Goal: Task Accomplishment & Management: Manage account settings

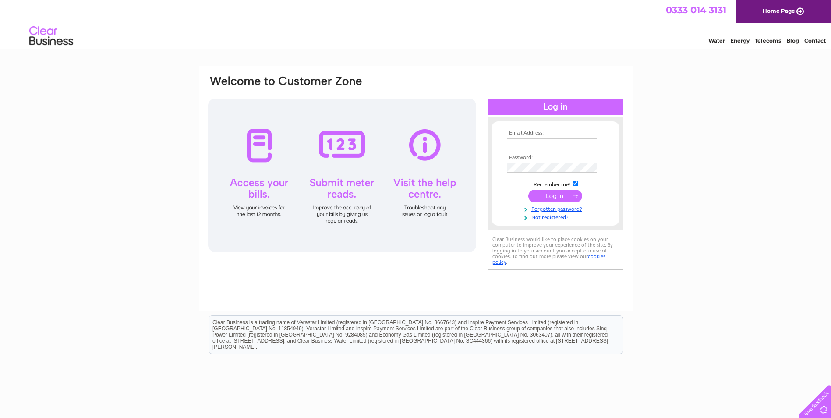
type input "Lesley@bettingjobs.com"
click at [546, 199] on input "submit" at bounding box center [555, 196] width 54 height 12
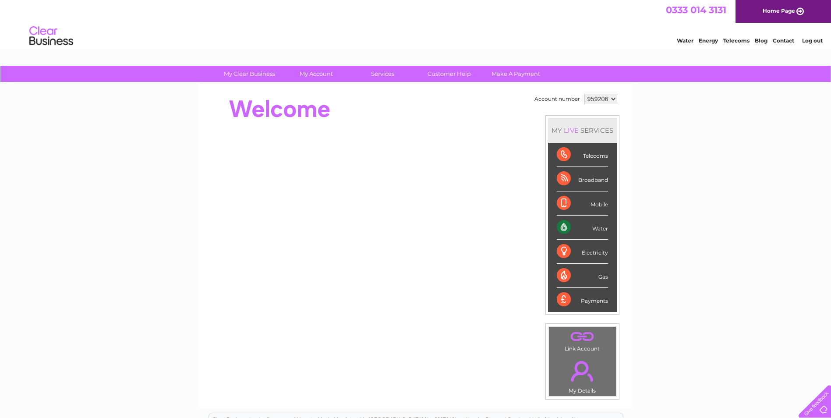
click at [596, 229] on div "Water" at bounding box center [582, 227] width 51 height 24
click at [563, 227] on div "Water" at bounding box center [582, 227] width 51 height 24
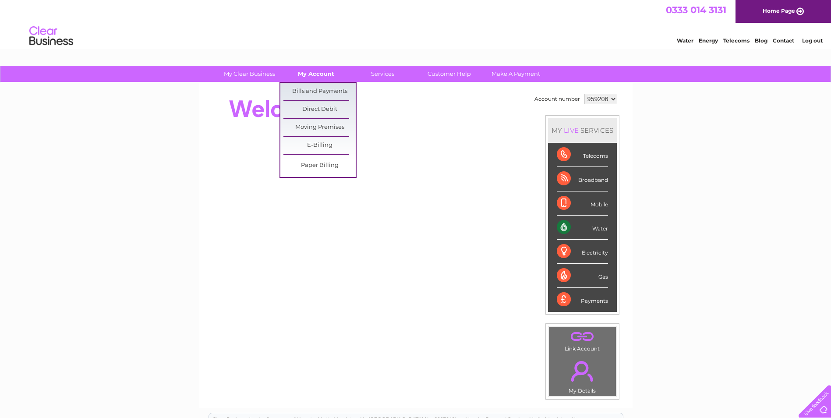
click at [304, 74] on link "My Account" at bounding box center [316, 74] width 72 height 16
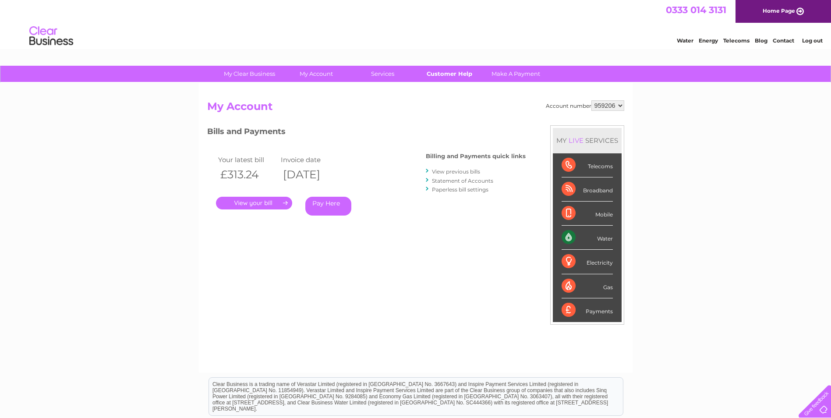
click at [448, 74] on link "Customer Help" at bounding box center [449, 74] width 72 height 16
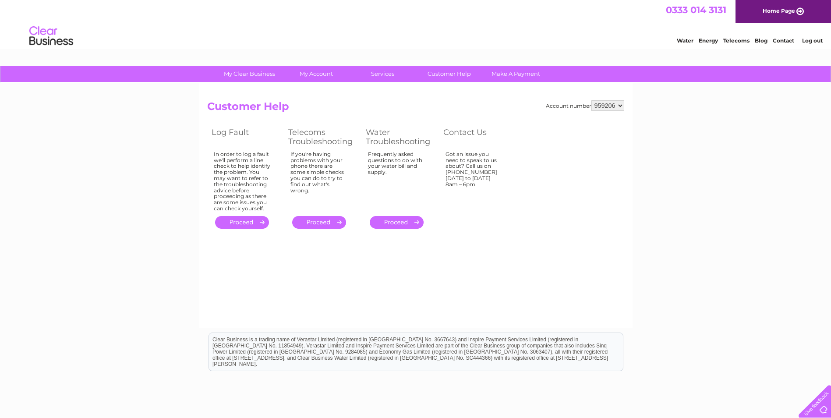
click at [820, 407] on div at bounding box center [813, 399] width 36 height 36
click at [485, 316] on div "Account number 959206 Customer Help Log Fault Telecoms Troubleshooting Water Tr…" at bounding box center [416, 205] width 434 height 245
click at [823, 410] on div at bounding box center [813, 399] width 36 height 36
click at [130, 299] on div "My Clear Business Login Details My Details My Preferences Link Account My Accou…" at bounding box center [415, 272] width 831 height 412
click at [677, 209] on div "My Clear Business Login Details My Details My Preferences Link Account My Accou…" at bounding box center [415, 272] width 831 height 412
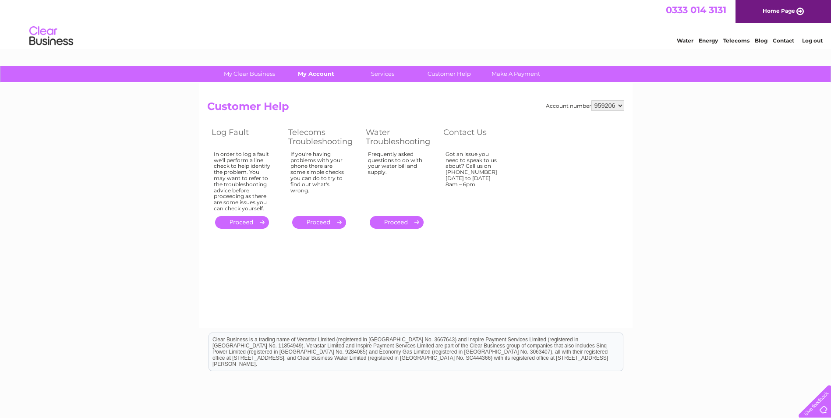
click at [307, 73] on link "My Account" at bounding box center [316, 74] width 72 height 16
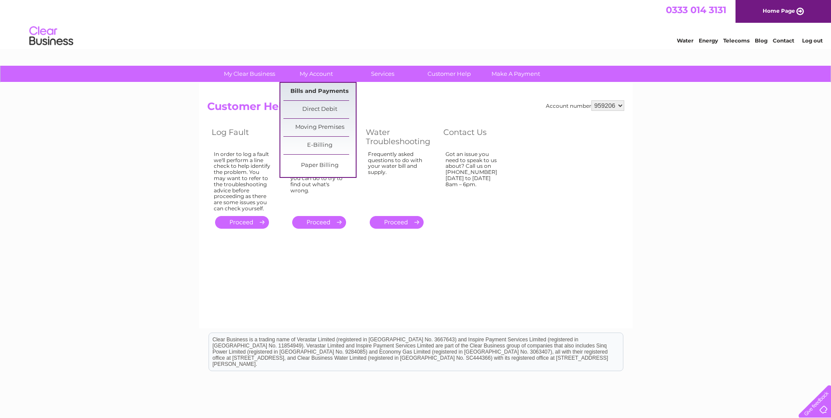
click at [314, 91] on link "Bills and Payments" at bounding box center [319, 92] width 72 height 18
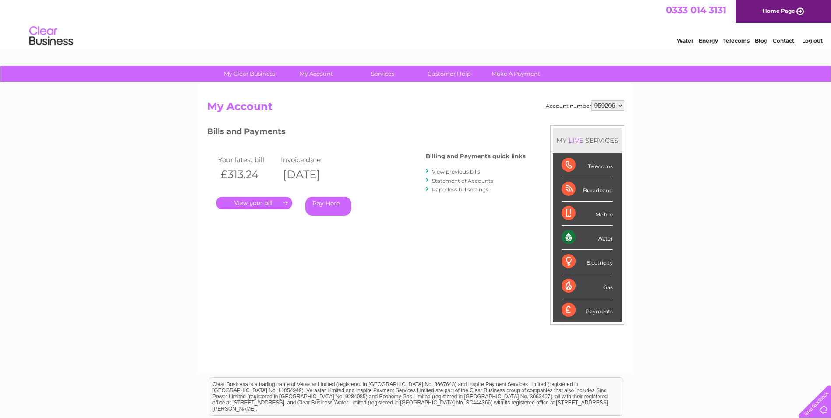
click at [237, 201] on link "." at bounding box center [254, 203] width 76 height 13
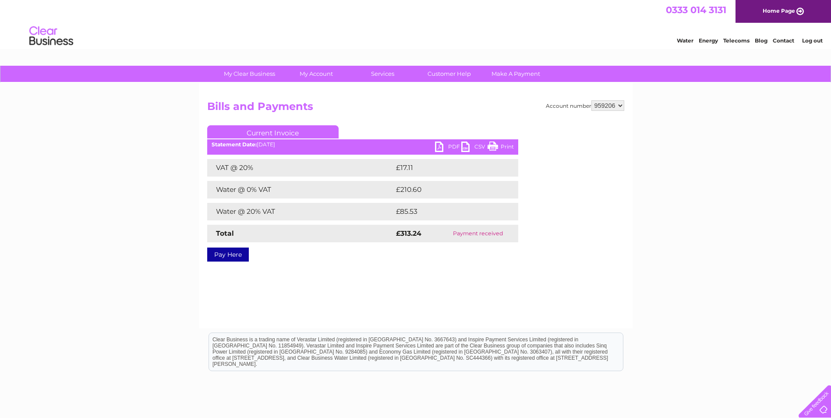
click at [353, 282] on div "Account number 959206 Bills and Payments Current Invoice PDF CSV Print VAT @ 20%" at bounding box center [416, 205] width 434 height 245
click at [307, 289] on div "Account number 959206 Bills and Payments Current Invoice PDF CSV Print VAT @ 20%" at bounding box center [416, 205] width 434 height 245
click at [247, 292] on div "Account number 959206 Bills and Payments Current Invoice PDF CSV Print VAT @ 20%" at bounding box center [416, 205] width 434 height 245
click at [436, 315] on div "Account number 959206 Bills and Payments Current Invoice PDF CSV Print VAT @ 20%" at bounding box center [416, 205] width 434 height 245
click at [816, 39] on link "Log out" at bounding box center [812, 40] width 21 height 7
